Goal: Task Accomplishment & Management: Use online tool/utility

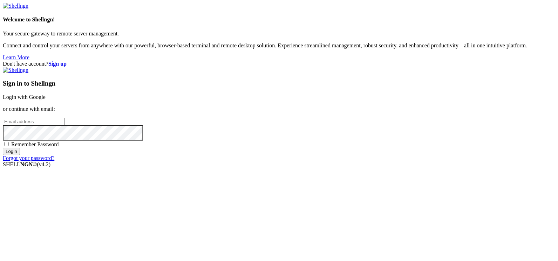
type input "root"
click at [46, 95] on link "Login with Google" at bounding box center [24, 97] width 43 height 6
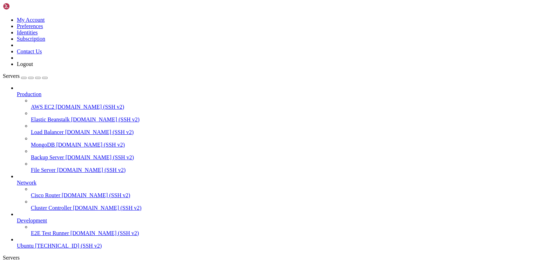
scroll to position [22, 0]
click at [50, 243] on span "[TECHNICAL_ID] (SSH v2)" at bounding box center [68, 245] width 67 height 6
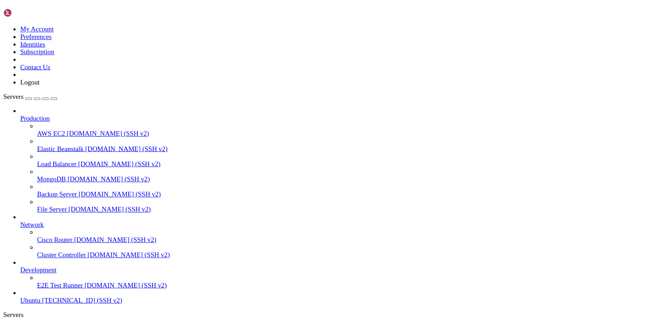
scroll to position [0, 0]
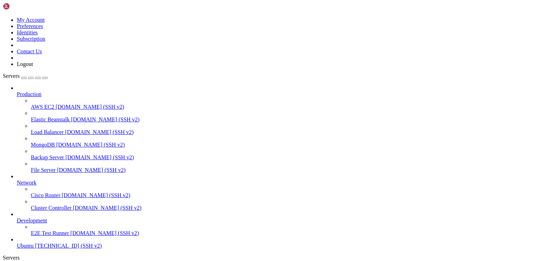
click at [45, 78] on icon "button" at bounding box center [45, 78] width 0 height 0
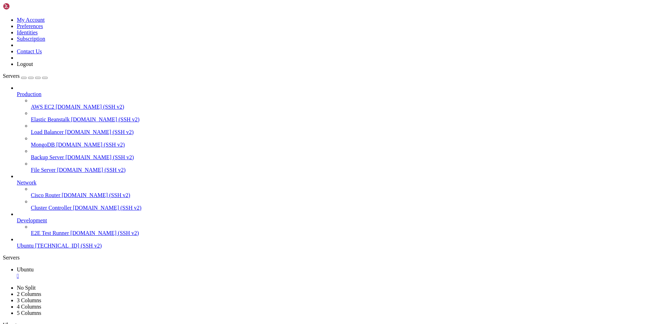
scroll to position [7, 1]
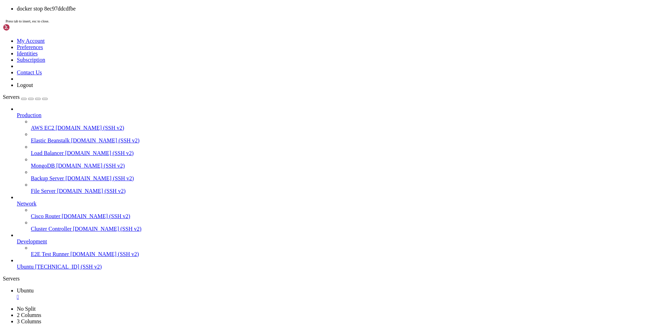
drag, startPoint x: 103, startPoint y: 507, endPoint x: 103, endPoint y: 511, distance: 4.2
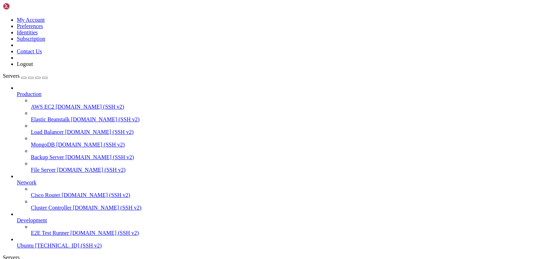
drag, startPoint x: 672, startPoint y: 395, endPoint x: 144, endPoint y: 466, distance: 532.8
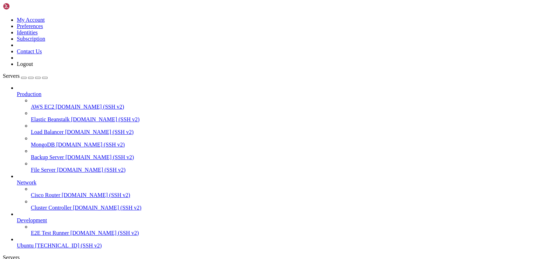
scroll to position [89, 0]
drag, startPoint x: 211, startPoint y: 447, endPoint x: 16, endPoint y: 410, distance: 199.0
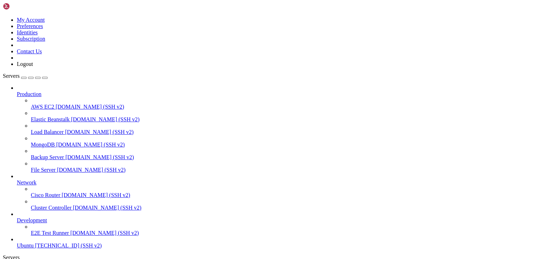
drag, startPoint x: 166, startPoint y: 487, endPoint x: 20, endPoint y: 458, distance: 149.7
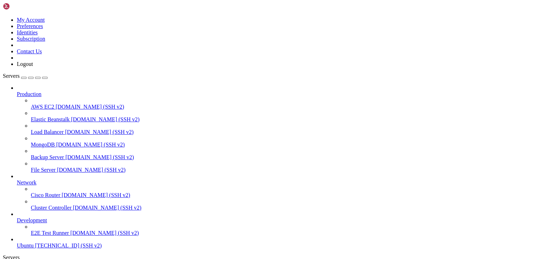
drag, startPoint x: 61, startPoint y: 576, endPoint x: 6, endPoint y: 474, distance: 116.0
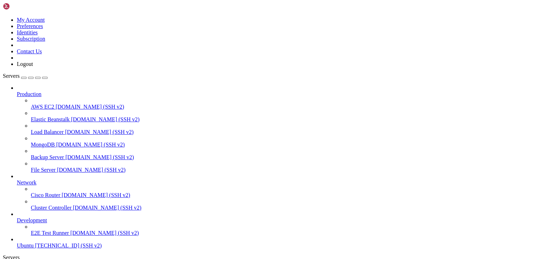
drag, startPoint x: 163, startPoint y: 599, endPoint x: 8, endPoint y: 461, distance: 207.0
copy div "# different way, replace this symlink by a static file or a different symlink. …"
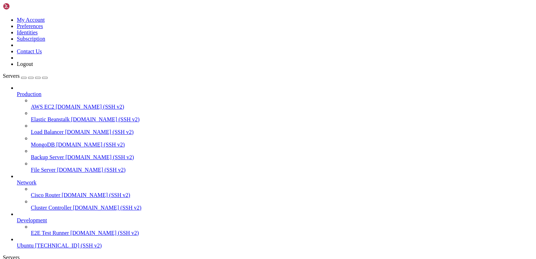
scroll to position [923, 0]
drag, startPoint x: 151, startPoint y: 593, endPoint x: -11, endPoint y: 381, distance: 266.9
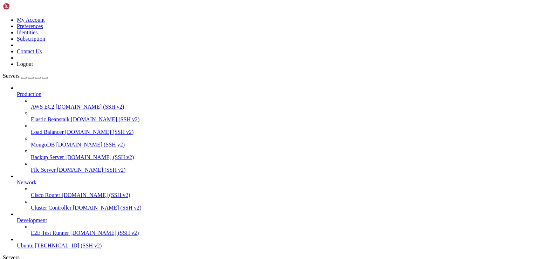
scroll to position [7, 1]
drag, startPoint x: 168, startPoint y: 424, endPoint x: 3, endPoint y: 389, distance: 168.7
copy div "root@ubuntu-s-IshoLab:~/harbor/harbor# sudo systemd-resolve --interface=eth0 --…"
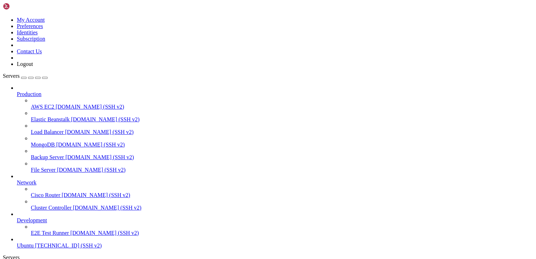
drag, startPoint x: 136, startPoint y: 543, endPoint x: 6, endPoint y: 395, distance: 197.4
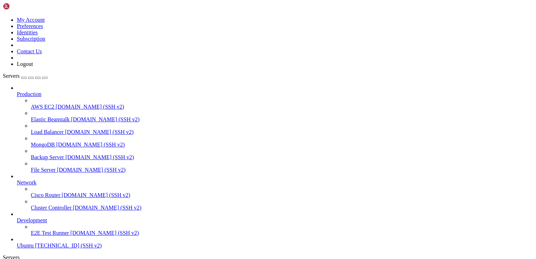
copy div "root@ubuntu-s-IshoLab:~/harbor/harbor# resolvectl status Global Protocols: -LLM…"
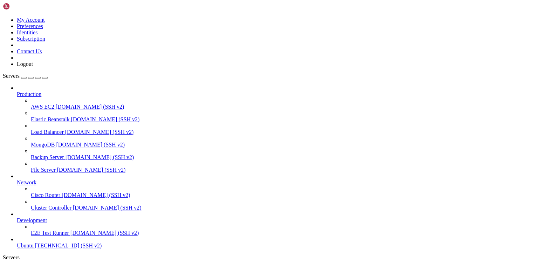
drag, startPoint x: 149, startPoint y: 593, endPoint x: 12, endPoint y: 535, distance: 148.6
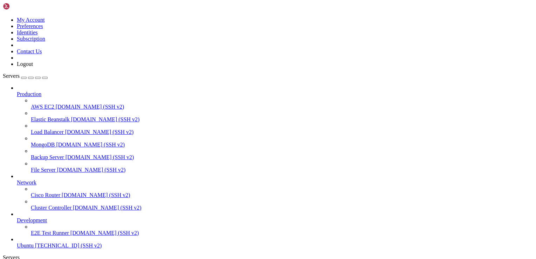
drag, startPoint x: 61, startPoint y: 540, endPoint x: -22, endPoint y: 378, distance: 181.8
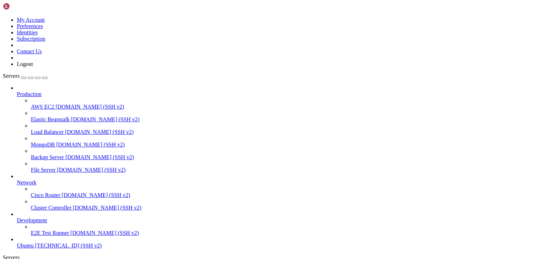
scroll to position [1721, 0]
drag, startPoint x: 159, startPoint y: 444, endPoint x: -18, endPoint y: 369, distance: 192.4
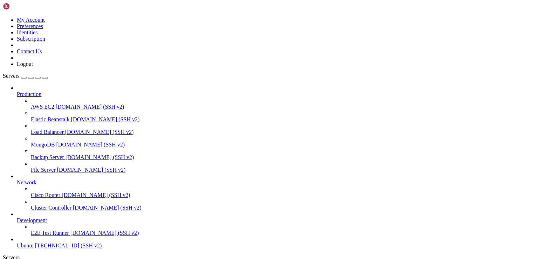
copy div "root@ubuntu-s-IshoLab:~/harbor/harbor# sudo vim /etc/resolv.conf root@ubuntu-s-…"
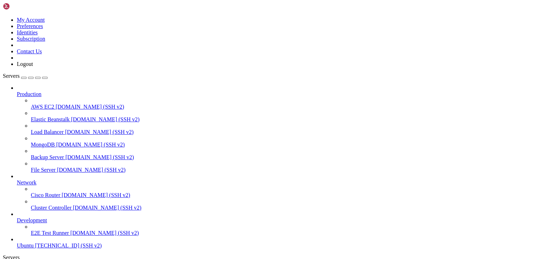
drag, startPoint x: 23, startPoint y: 592, endPoint x: 94, endPoint y: 594, distance: 71.5
copy x-row "[DOMAIN_NAME]"
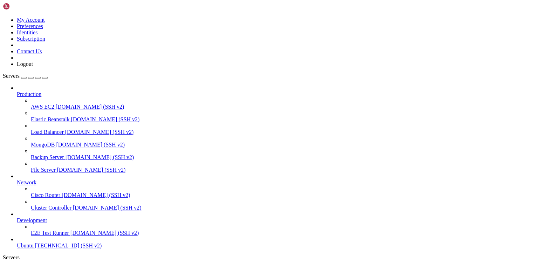
drag, startPoint x: 58, startPoint y: 395, endPoint x: 76, endPoint y: 397, distance: 18.0
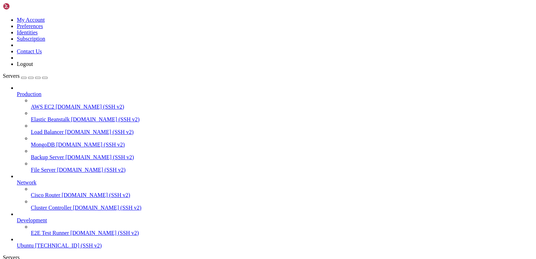
drag, startPoint x: 38, startPoint y: 405, endPoint x: 74, endPoint y: 406, distance: 36.1
drag, startPoint x: 74, startPoint y: 406, endPoint x: 55, endPoint y: 411, distance: 19.7
drag, startPoint x: 39, startPoint y: 408, endPoint x: 72, endPoint y: 405, distance: 33.0
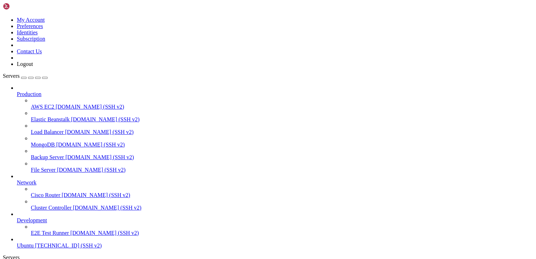
drag, startPoint x: 37, startPoint y: 395, endPoint x: 56, endPoint y: 396, distance: 18.2
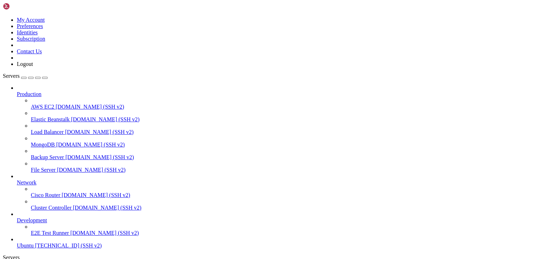
click at [51, 244] on span "[TECHNICAL_ID] (SSH v2)" at bounding box center [68, 245] width 67 height 6
click at [34, 242] on span "Ubuntu" at bounding box center [25, 245] width 17 height 6
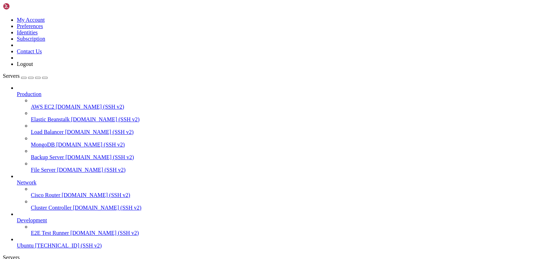
click at [34, 242] on span "Ubuntu" at bounding box center [25, 245] width 17 height 6
drag, startPoint x: 36, startPoint y: 395, endPoint x: 73, endPoint y: 397, distance: 36.5
drag, startPoint x: 72, startPoint y: 397, endPoint x: 55, endPoint y: 398, distance: 17.2
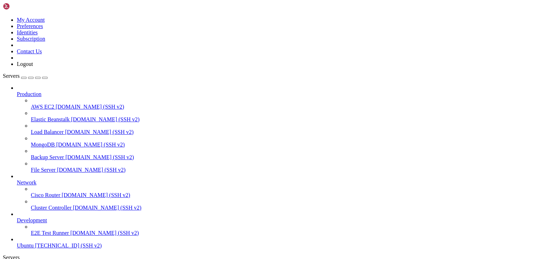
drag, startPoint x: 41, startPoint y: 396, endPoint x: 75, endPoint y: 396, distance: 34.3
drag, startPoint x: 70, startPoint y: 397, endPoint x: 94, endPoint y: 579, distance: 183.4
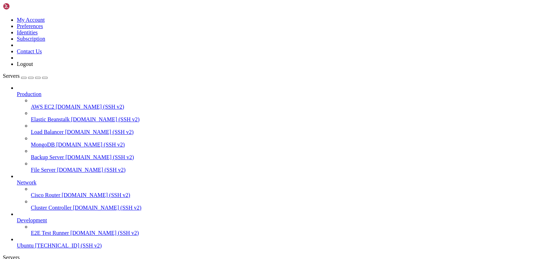
scroll to position [631, 0]
drag, startPoint x: 149, startPoint y: 594, endPoint x: 7, endPoint y: 575, distance: 143.4
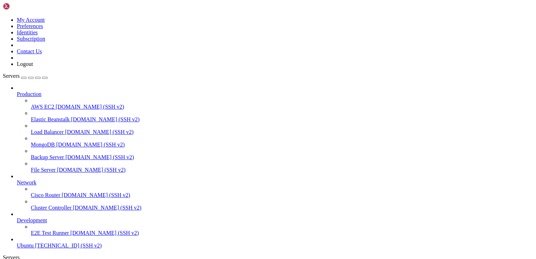
scroll to position [709, 0]
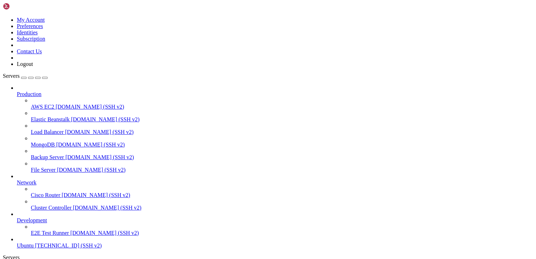
drag, startPoint x: 218, startPoint y: 601, endPoint x: 54, endPoint y: 589, distance: 165.1
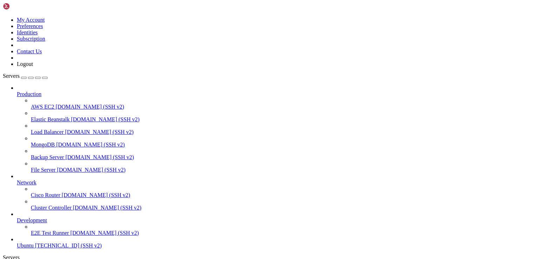
drag, startPoint x: 221, startPoint y: 600, endPoint x: -3, endPoint y: 568, distance: 225.9
drag, startPoint x: 171, startPoint y: 632, endPoint x: 84, endPoint y: 571, distance: 105.7
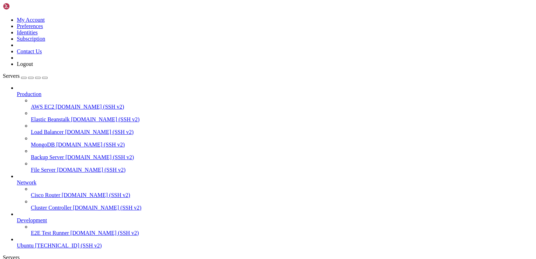
copy div "Restarting services... Service restarts being deferred: systemctl restart multi…"
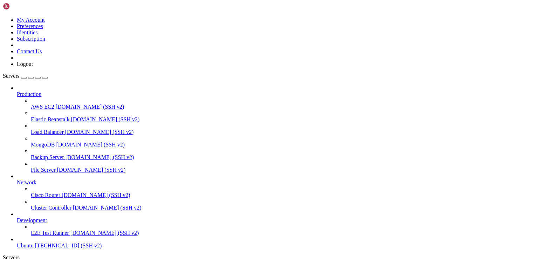
scroll to position [1799, 0]
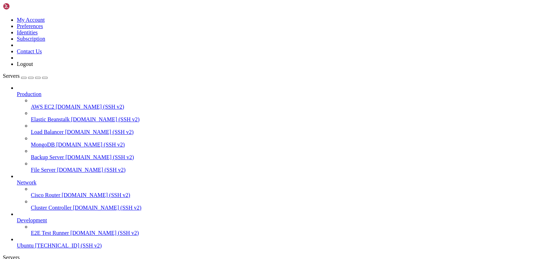
drag, startPoint x: 126, startPoint y: 601, endPoint x: 11, endPoint y: 535, distance: 132.6
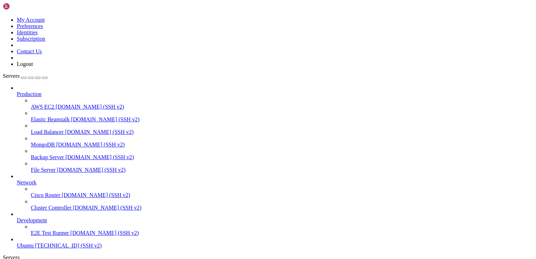
copy div "ot@ubuntu-s-IshoLab:~# certbot certonly --standalone -d usage: certbot [SUBCOMM…"
drag, startPoint x: 237, startPoint y: 573, endPoint x: 42, endPoint y: 411, distance: 253.0
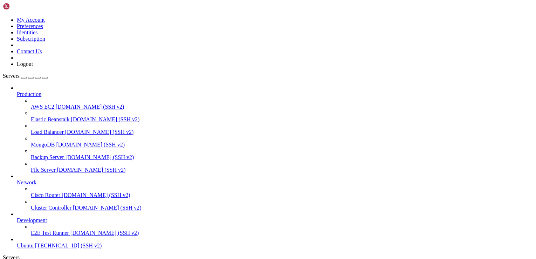
click at [45, 78] on icon "button" at bounding box center [45, 78] width 0 height 0
drag, startPoint x: 48, startPoint y: 25, endPoint x: 49, endPoint y: 37, distance: 12.7
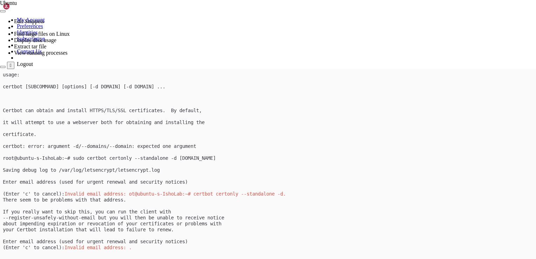
scroll to position [0, 0]
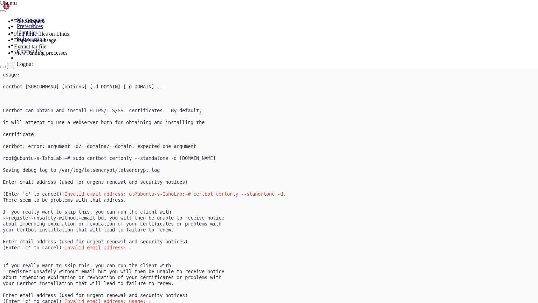
click at [321, 186] on x-row at bounding box center [269, 188] width 533 height 6
